Goal: Transaction & Acquisition: Register for event/course

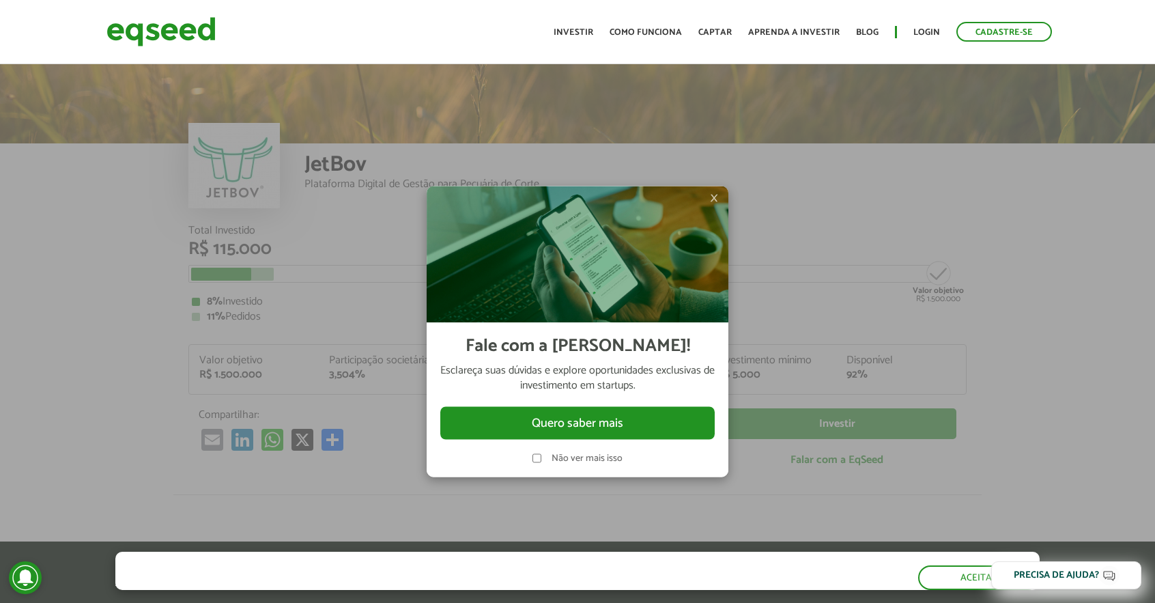
click at [709, 193] on img at bounding box center [578, 254] width 302 height 136
click at [718, 195] on span "×" at bounding box center [714, 197] width 8 height 16
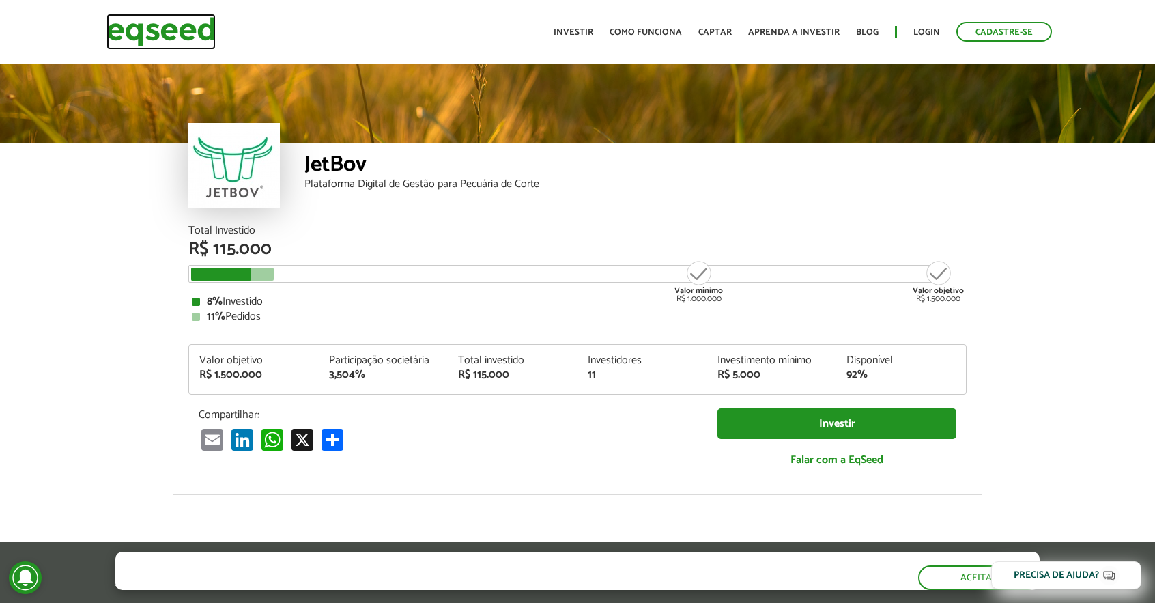
click at [173, 23] on img at bounding box center [160, 32] width 109 height 36
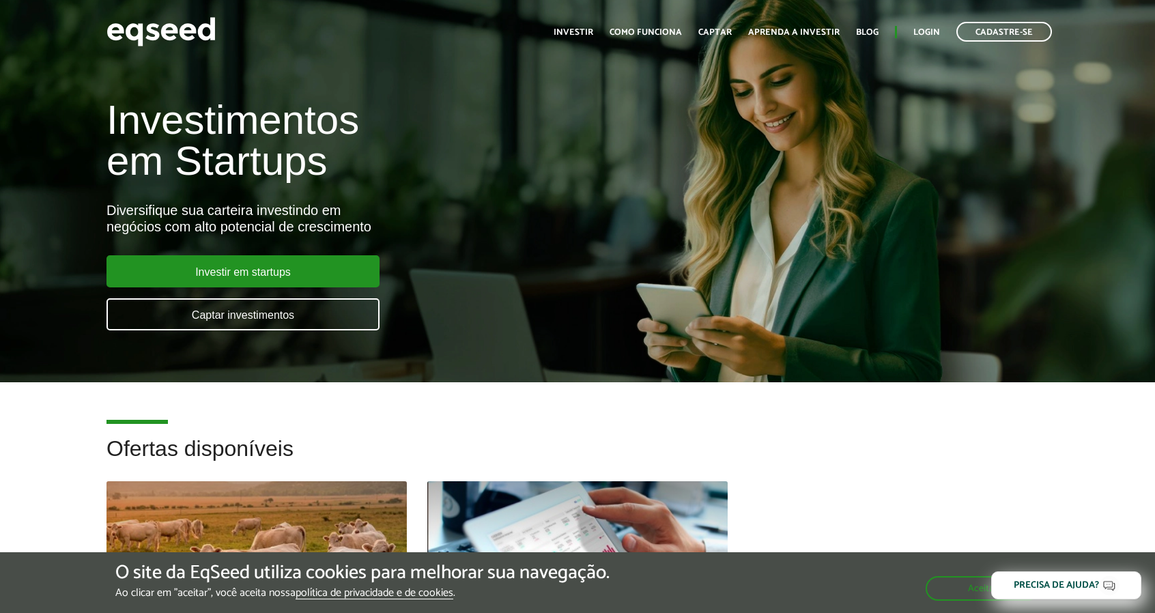
scroll to position [205, 0]
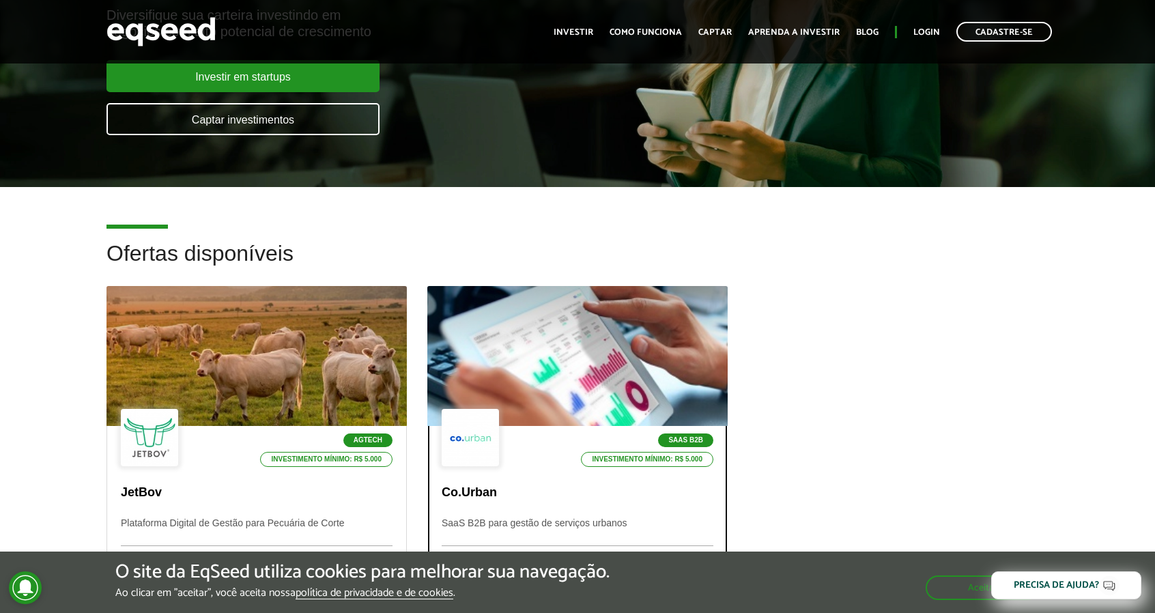
click at [613, 371] on div at bounding box center [577, 356] width 360 height 168
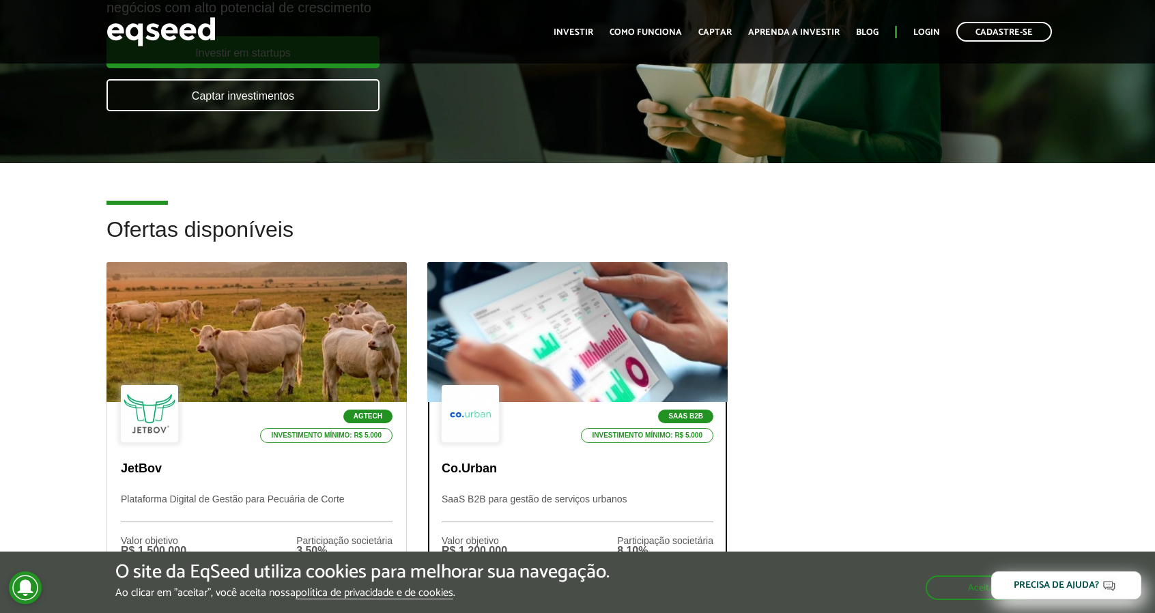
scroll to position [273, 0]
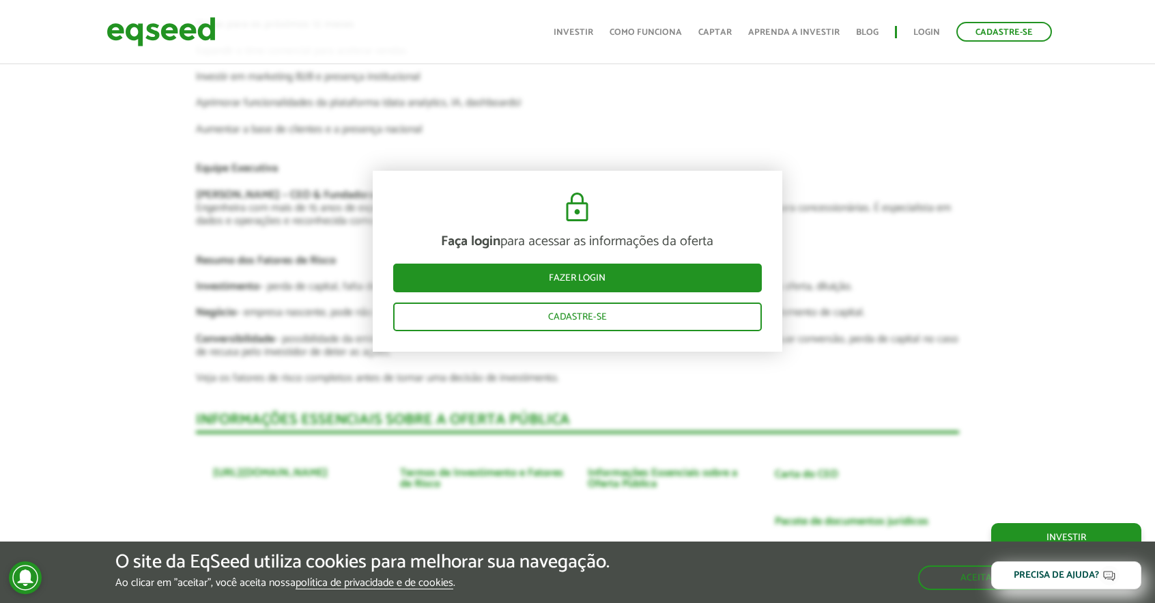
scroll to position [2593, 0]
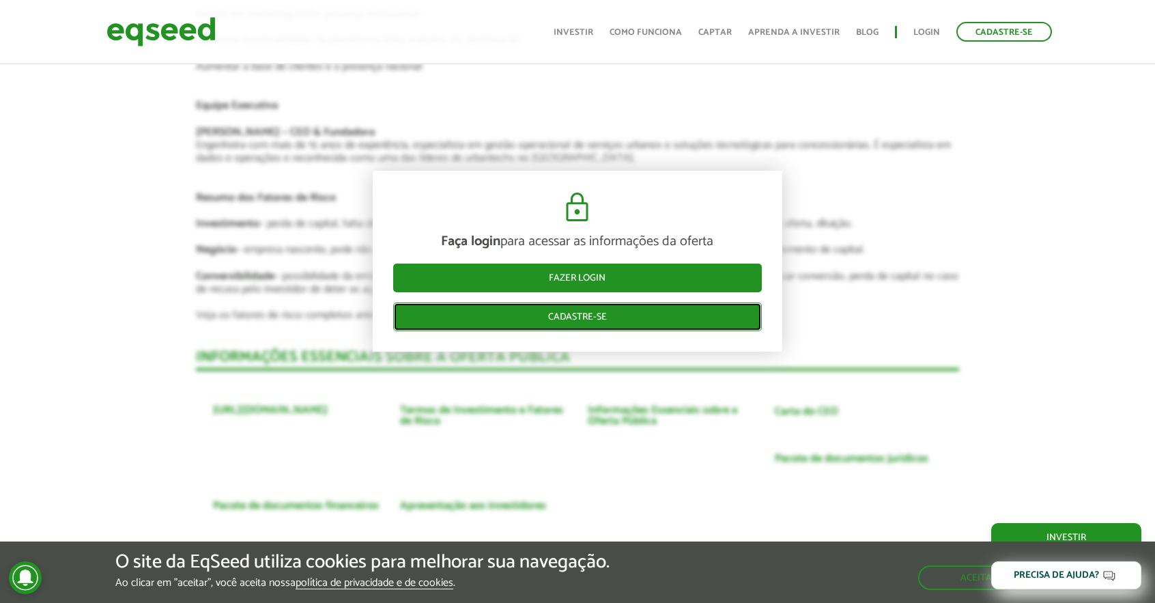
click at [599, 319] on link "Cadastre-se" at bounding box center [577, 316] width 369 height 29
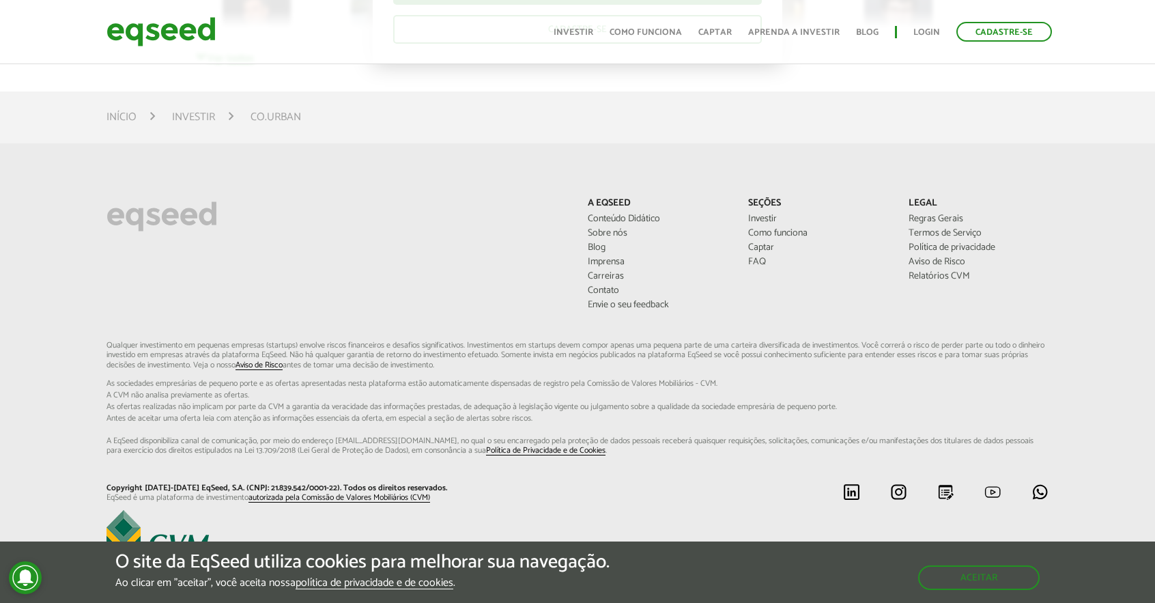
scroll to position [3477, 0]
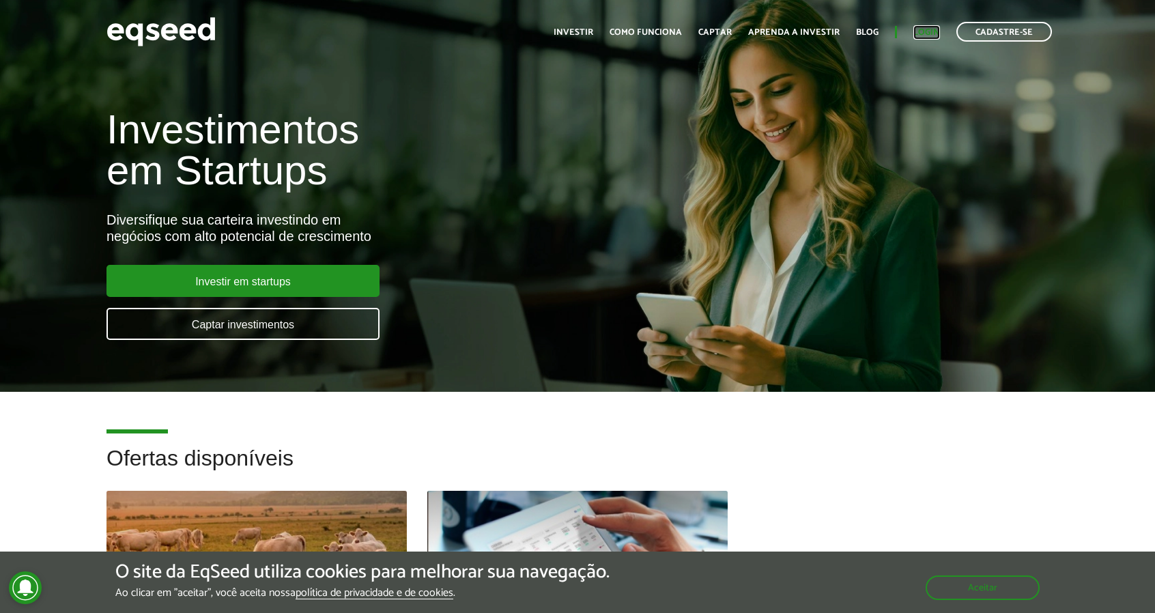
click at [929, 28] on link "Login" at bounding box center [926, 32] width 27 height 9
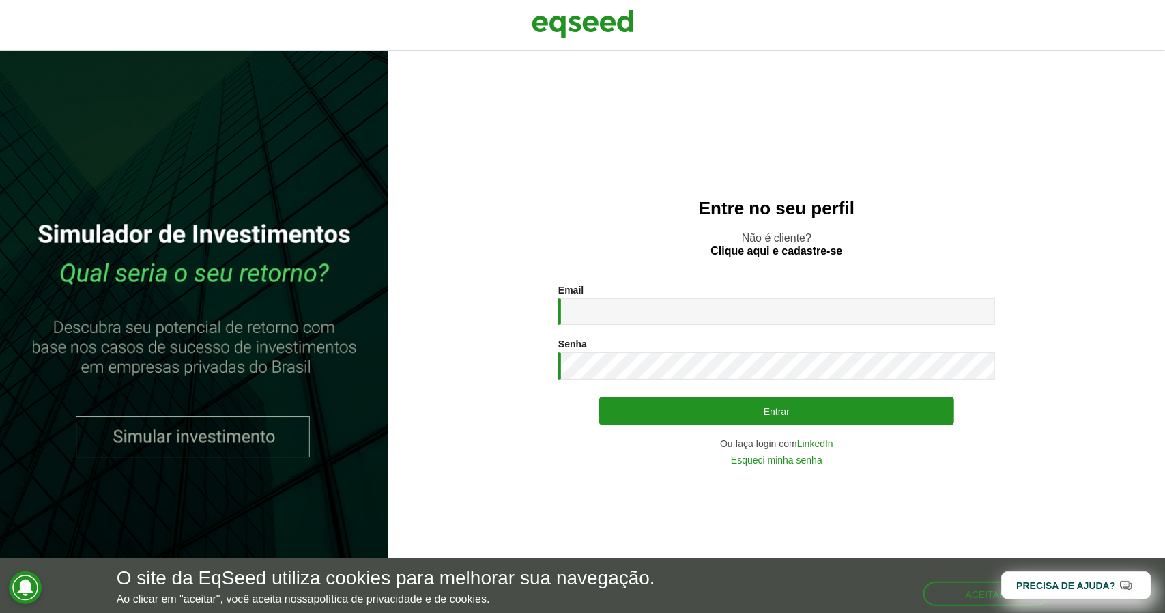
click at [597, 296] on div "Email * Digite seu endereço de e-mail." at bounding box center [776, 305] width 437 height 40
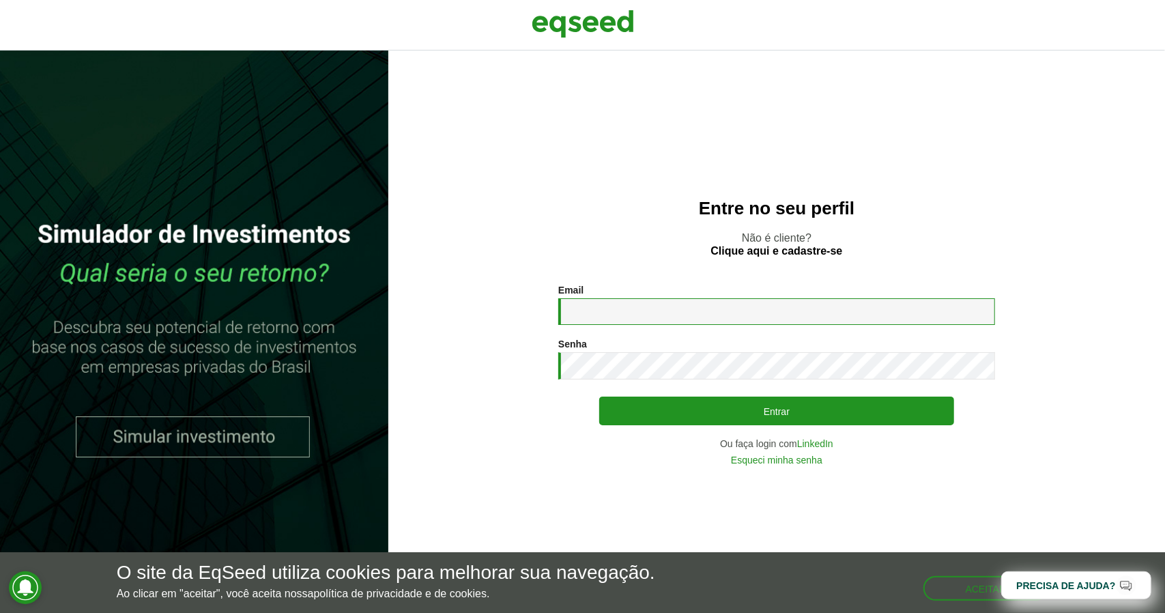
click at [602, 303] on input "Email *" at bounding box center [776, 311] width 437 height 27
type input "**********"
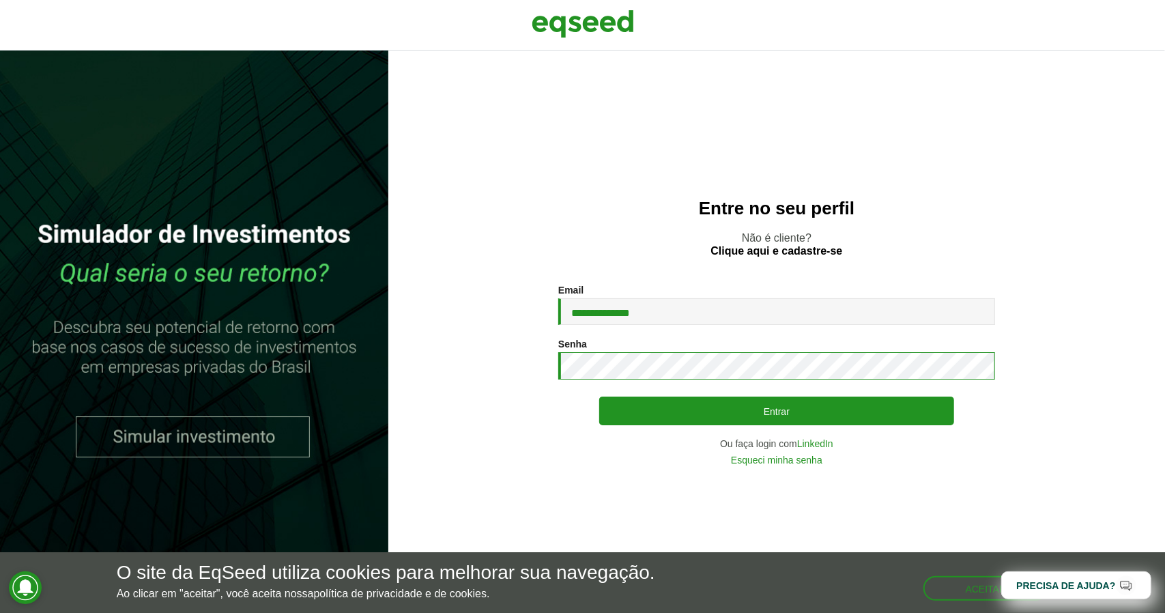
click at [508, 380] on section "**********" at bounding box center [777, 375] width 722 height 180
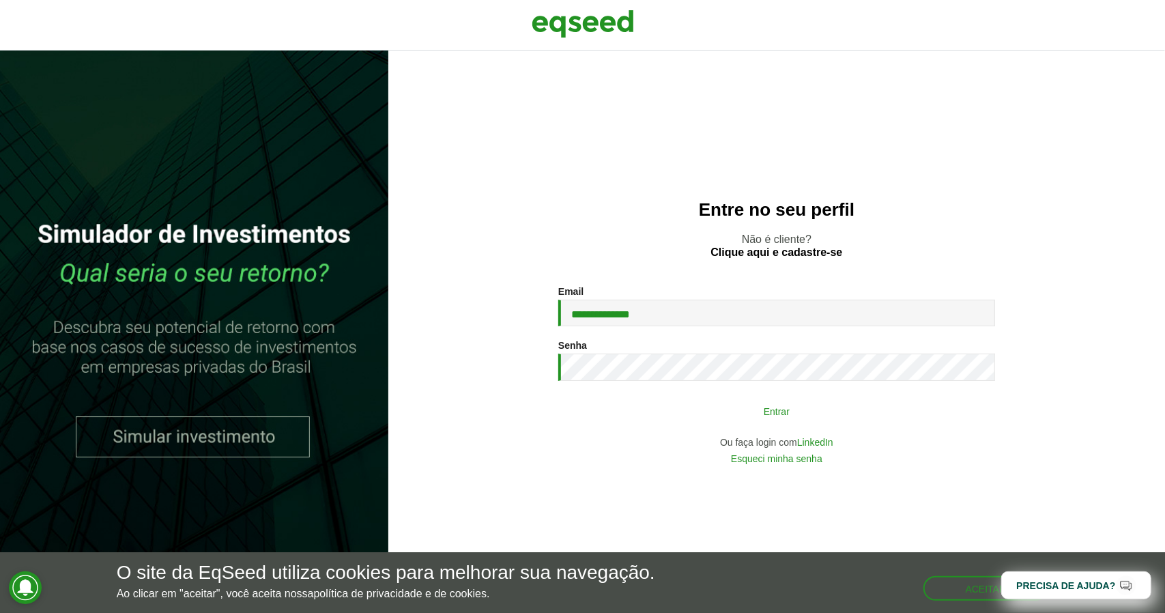
click at [789, 417] on button "Entrar" at bounding box center [776, 411] width 355 height 26
